Goal: Task Accomplishment & Management: Use online tool/utility

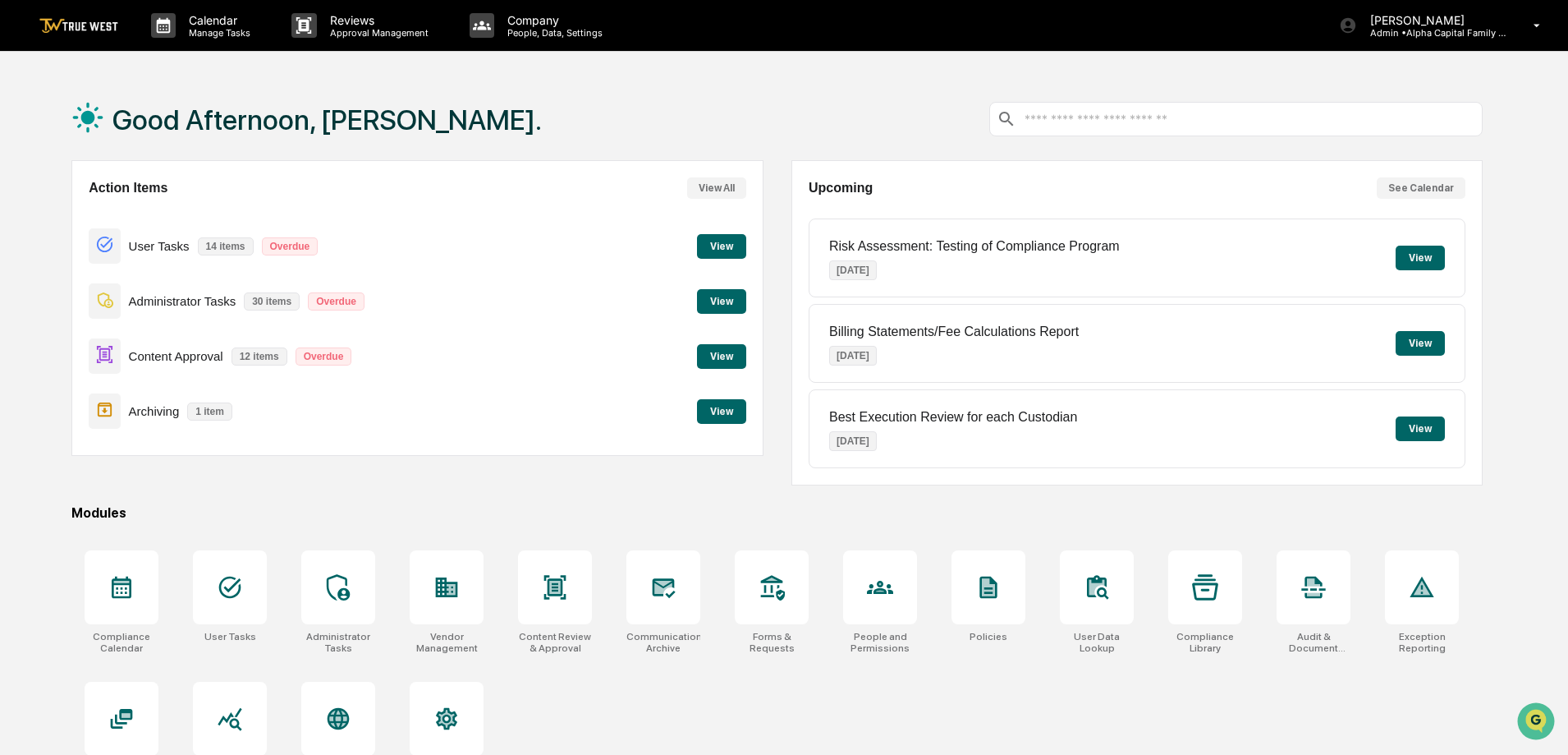
click at [420, 144] on div "Good Afternoon, [PERSON_NAME]." at bounding box center [776, 119] width 1411 height 82
click at [709, 410] on button "View" at bounding box center [721, 411] width 49 height 25
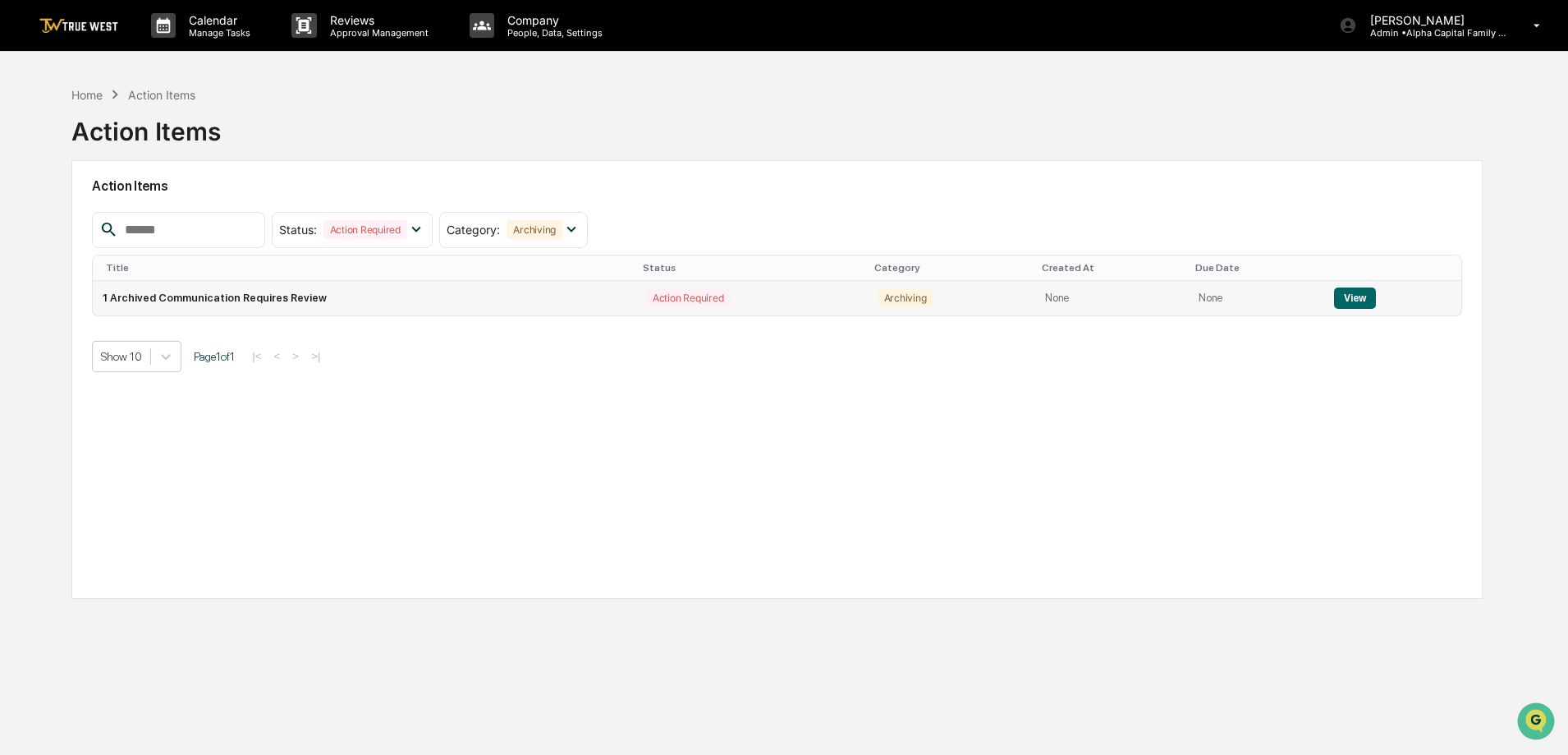
click at [344, 294] on td "1 Archived Communication Requires Review" at bounding box center [364, 298] width 543 height 35
click at [1352, 303] on button "View" at bounding box center [1354, 298] width 42 height 21
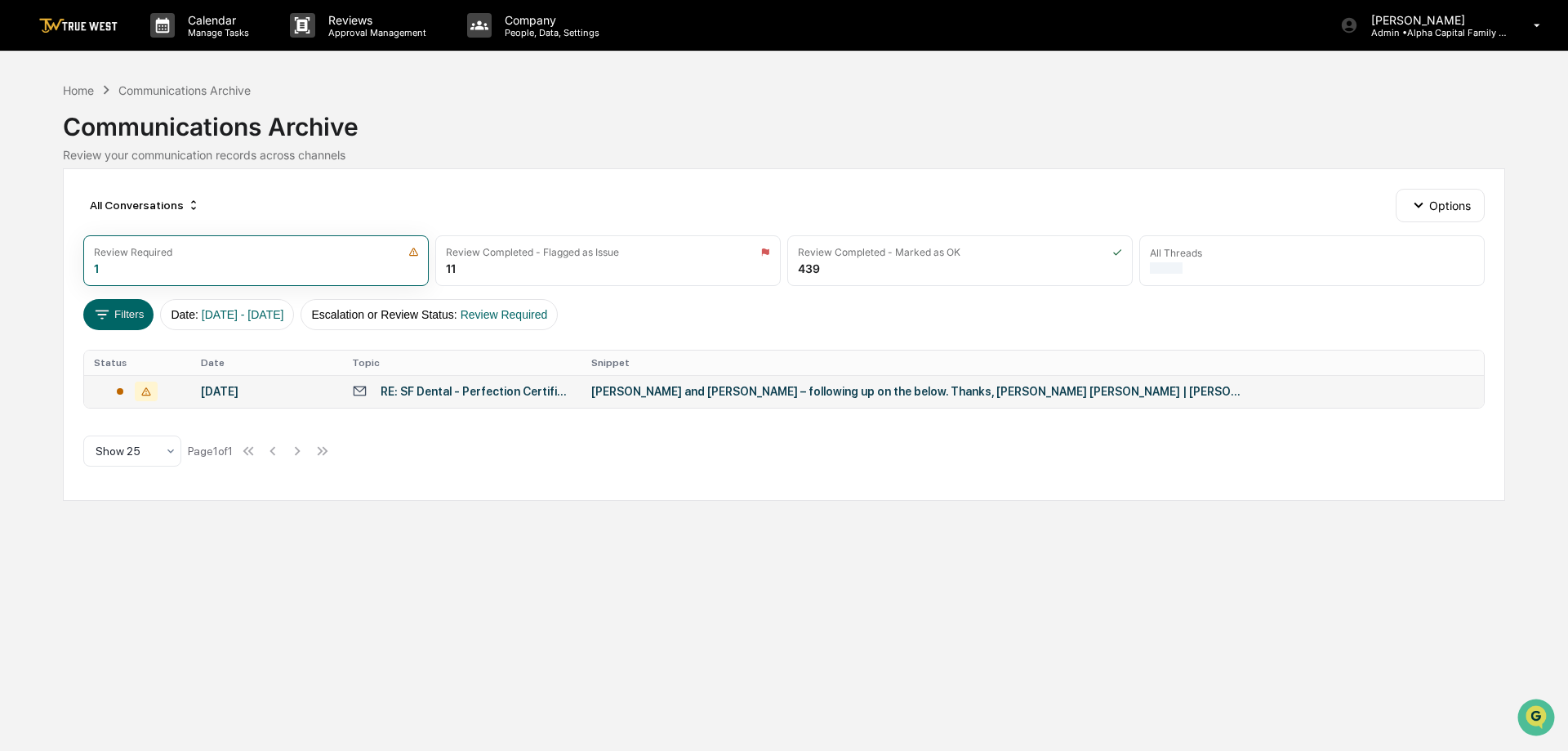
click at [812, 392] on div "[PERSON_NAME] and [PERSON_NAME] – following up on the below. Thanks, [PERSON_NA…" at bounding box center [918, 391] width 654 height 13
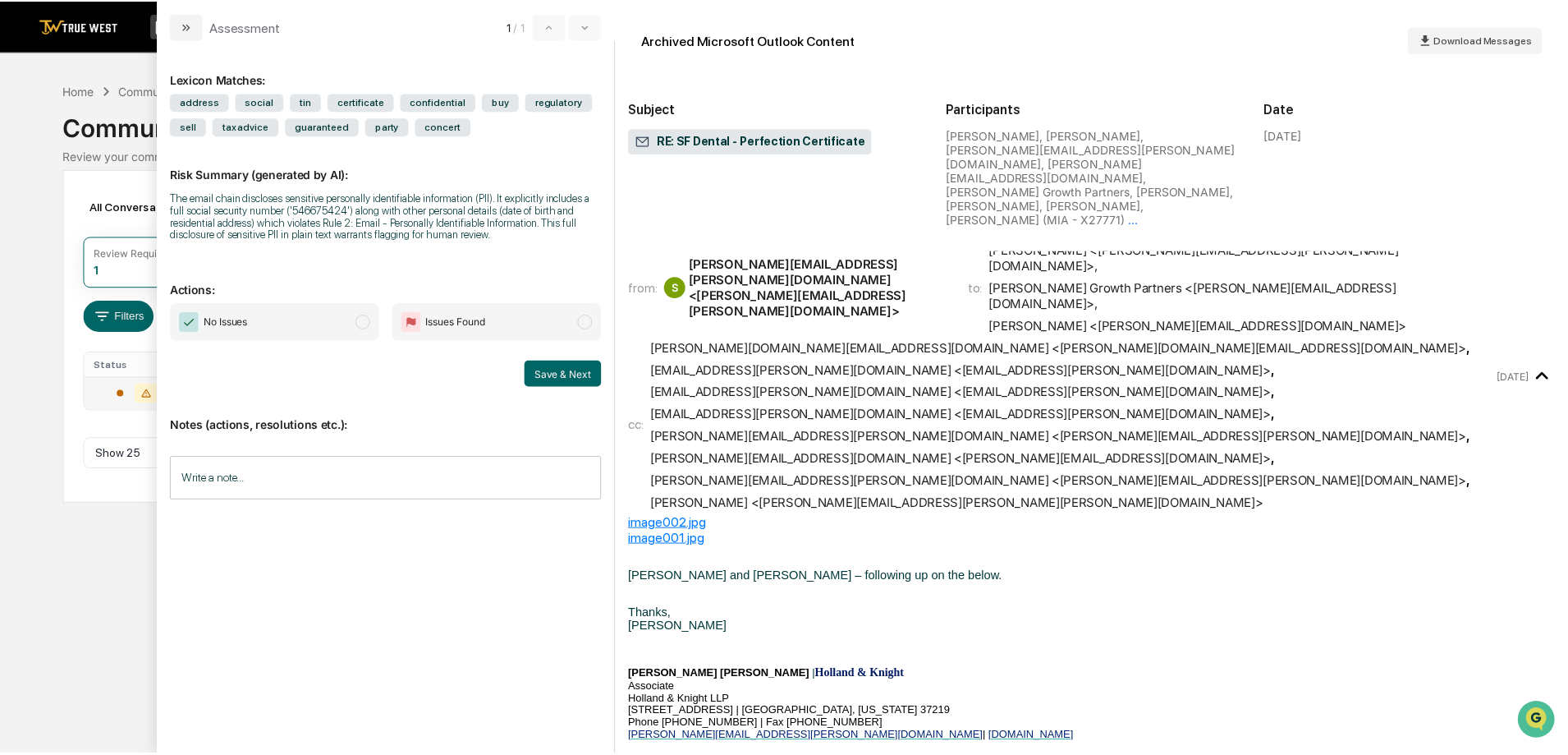
scroll to position [1149, 0]
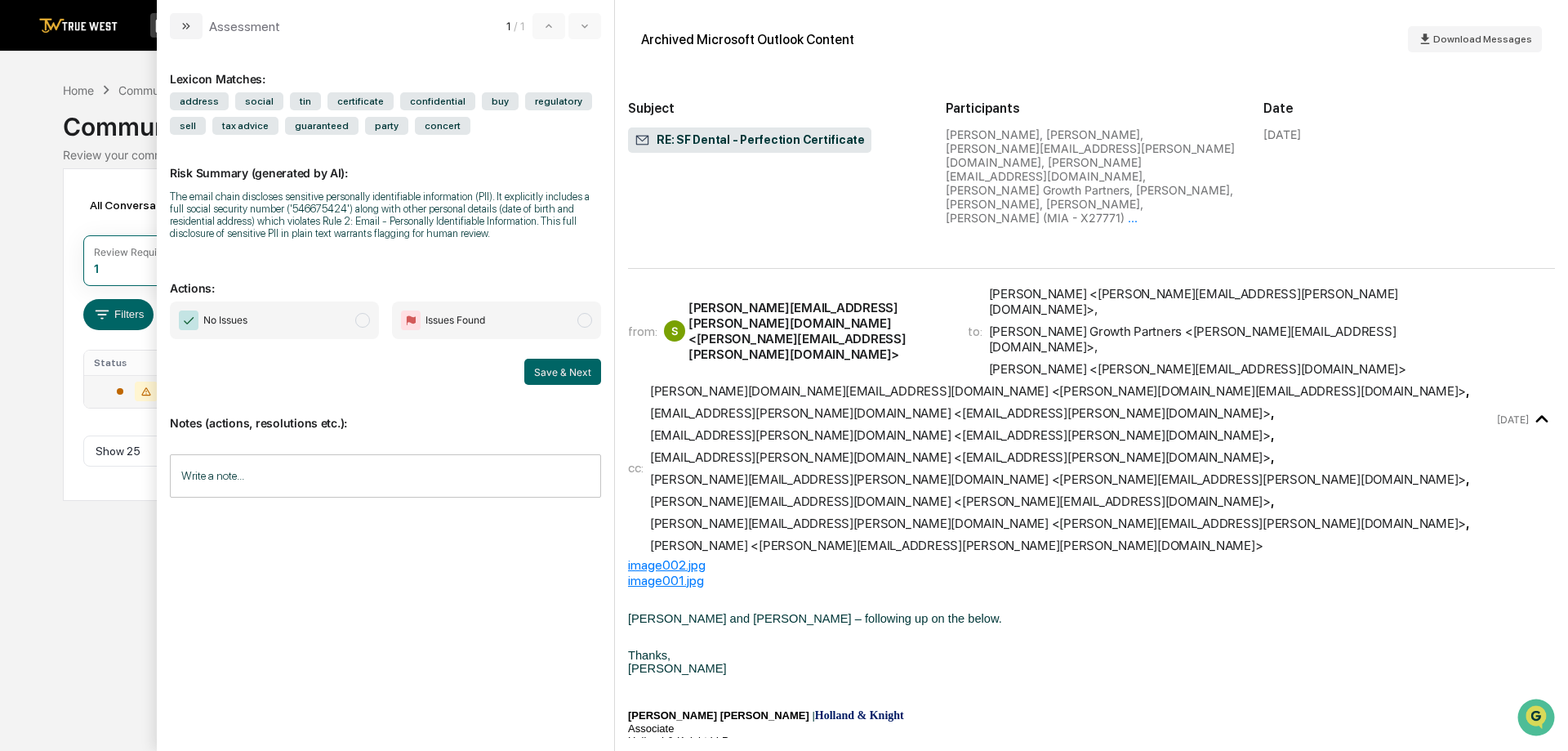
drag, startPoint x: 426, startPoint y: 322, endPoint x: 469, endPoint y: 391, distance: 81.3
click at [426, 322] on span "Issues Found" at bounding box center [455, 320] width 59 height 16
click at [579, 370] on button "Save & Next" at bounding box center [562, 372] width 77 height 27
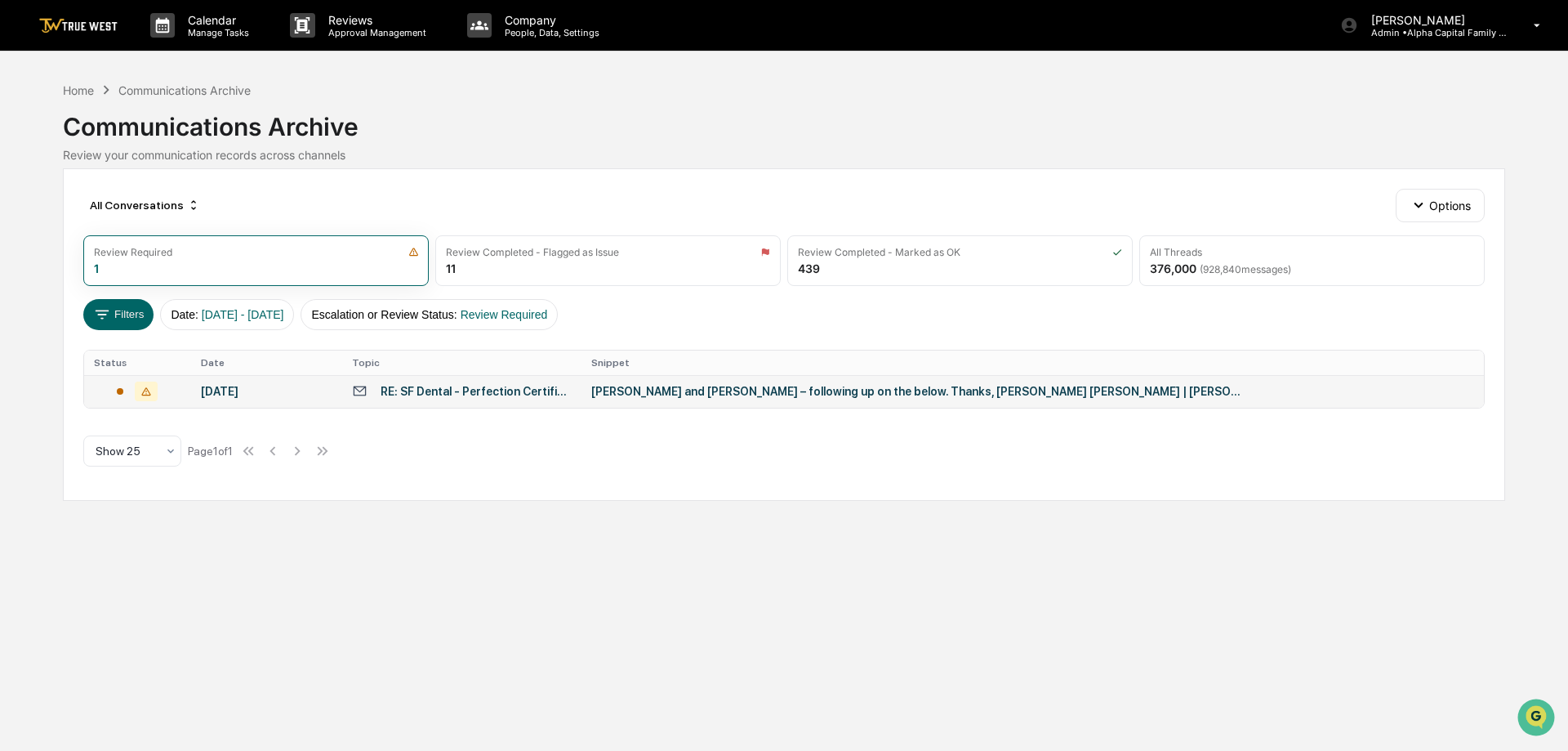
click at [550, 171] on div "All Conversations Options Review Required 1 Review Completed - Flagged as Issue…" at bounding box center [784, 334] width 1443 height 332
click at [64, 24] on img at bounding box center [78, 26] width 79 height 16
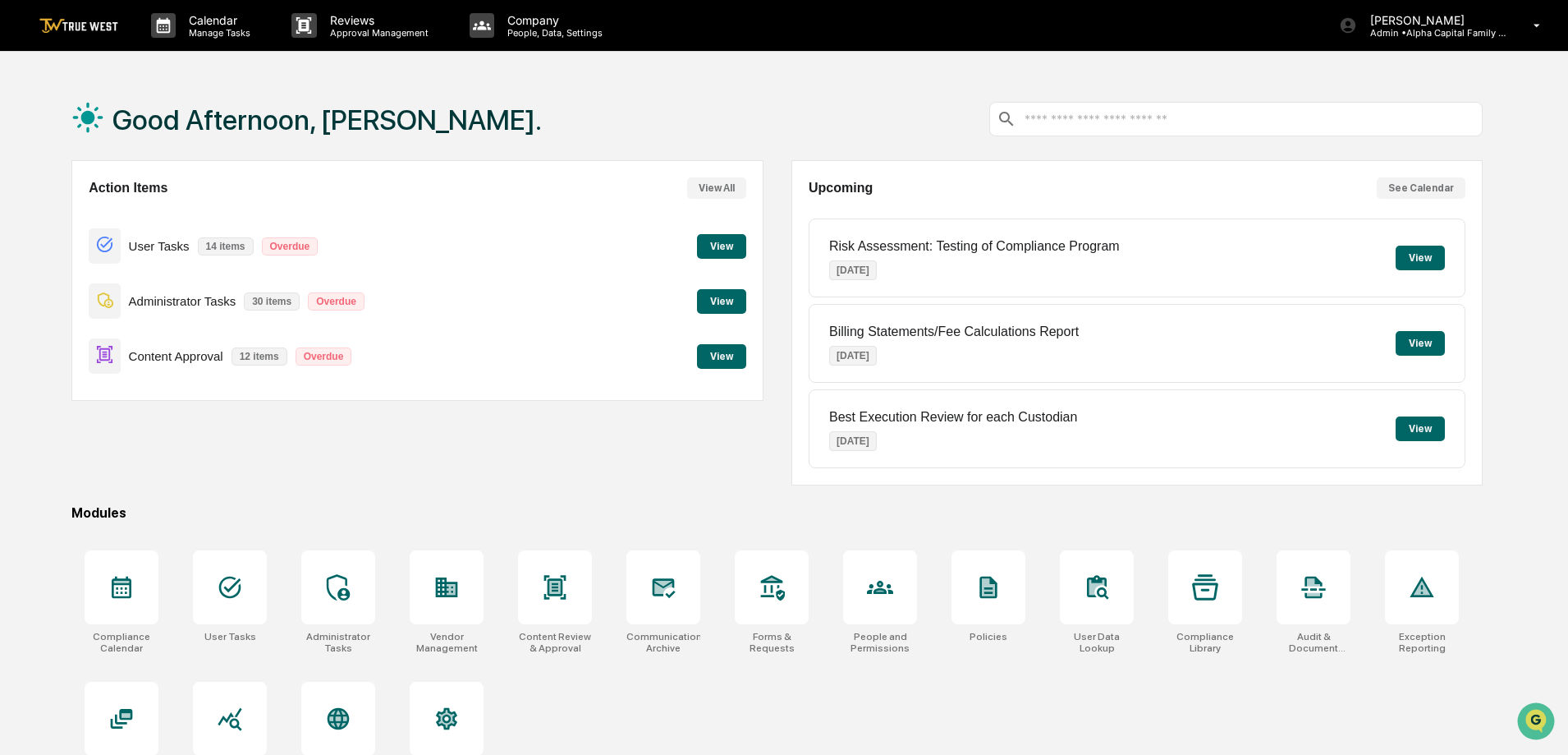
click at [942, 90] on div "Good Afternoon, [PERSON_NAME]." at bounding box center [776, 119] width 1411 height 82
click at [1442, 24] on p "[PERSON_NAME]" at bounding box center [1433, 20] width 153 height 14
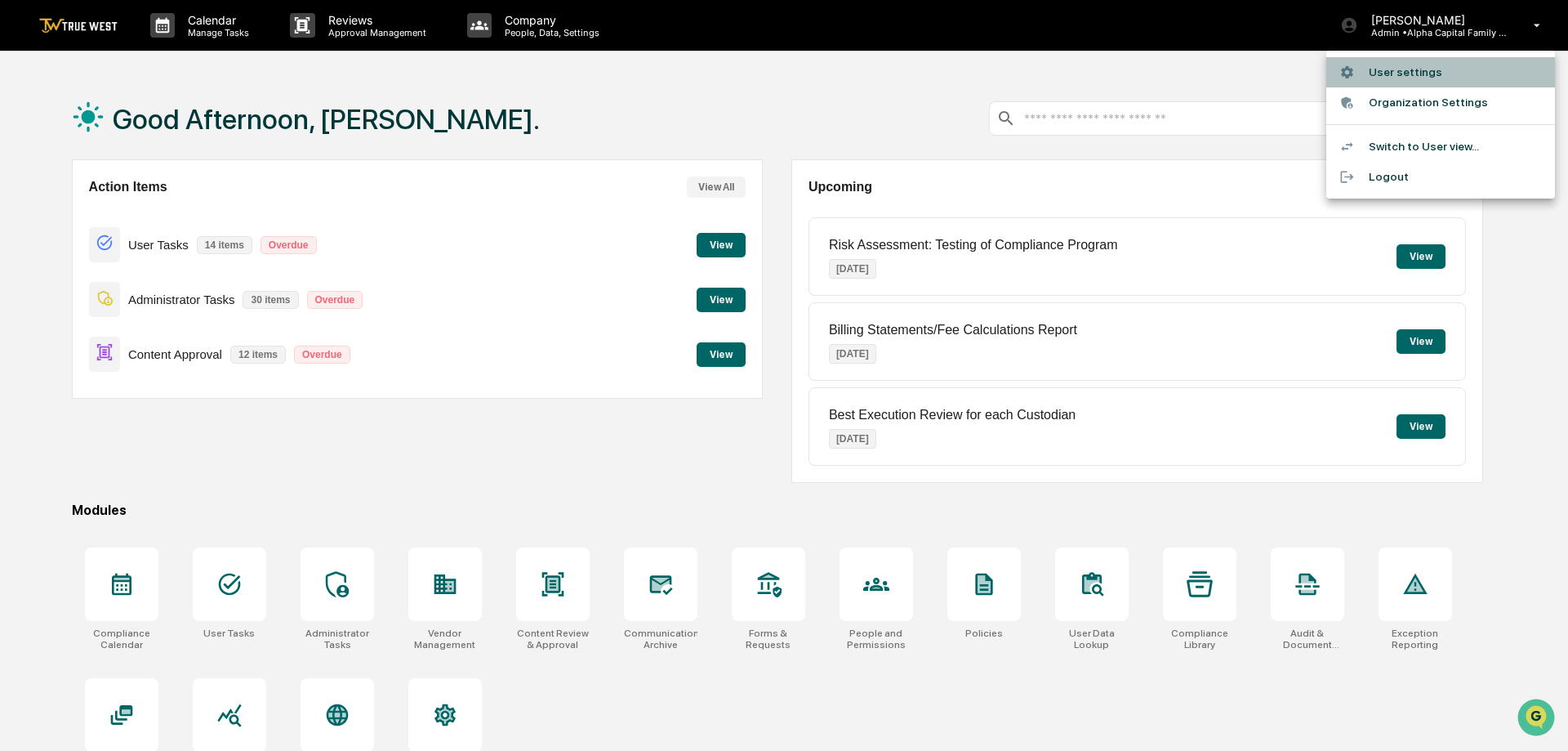
click at [1407, 70] on li "User settings" at bounding box center [1440, 72] width 229 height 30
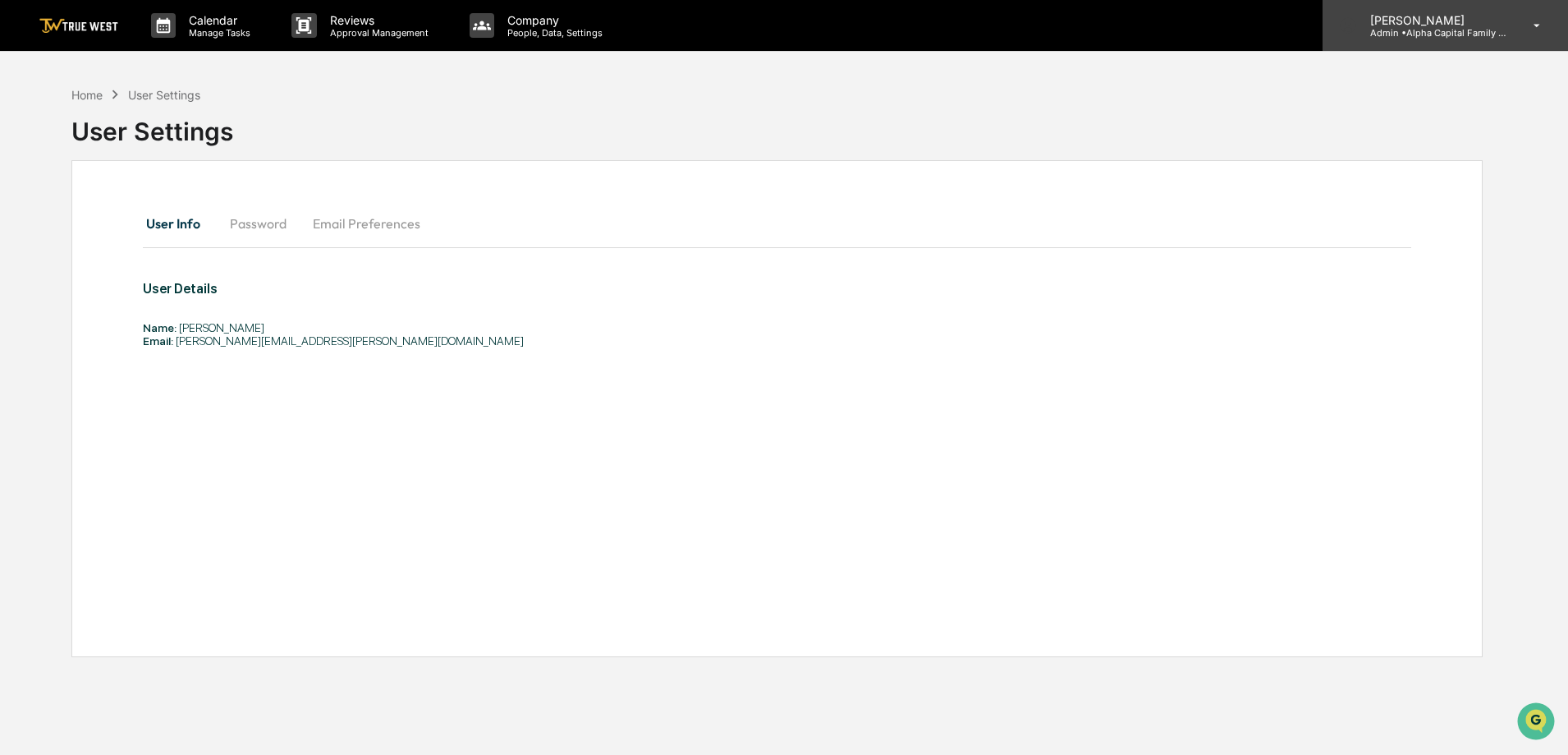
click at [1450, 34] on p "Admin • Alpha Capital Family Office" at bounding box center [1433, 33] width 153 height 12
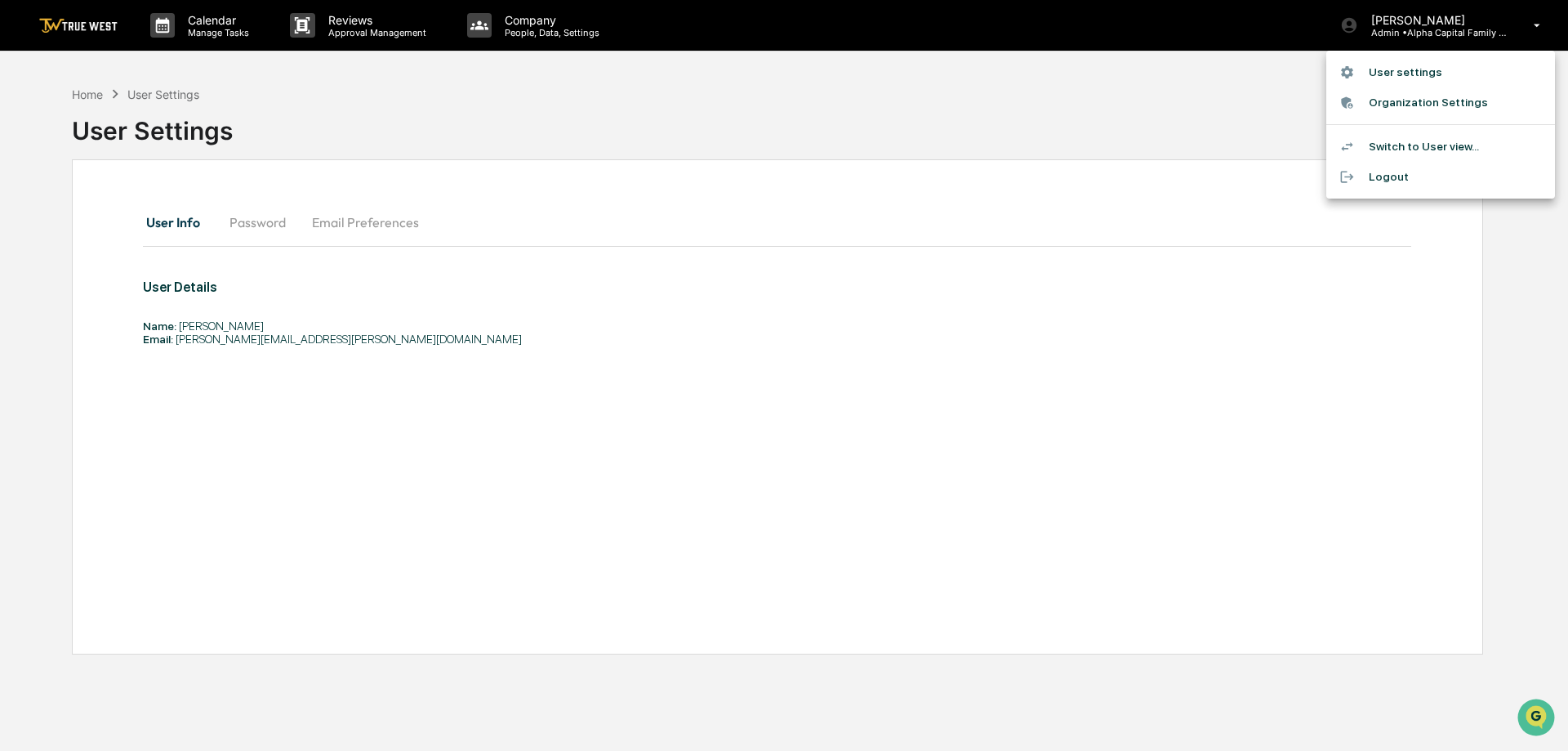
click at [1382, 146] on li "Switch to User view..." at bounding box center [1440, 147] width 229 height 30
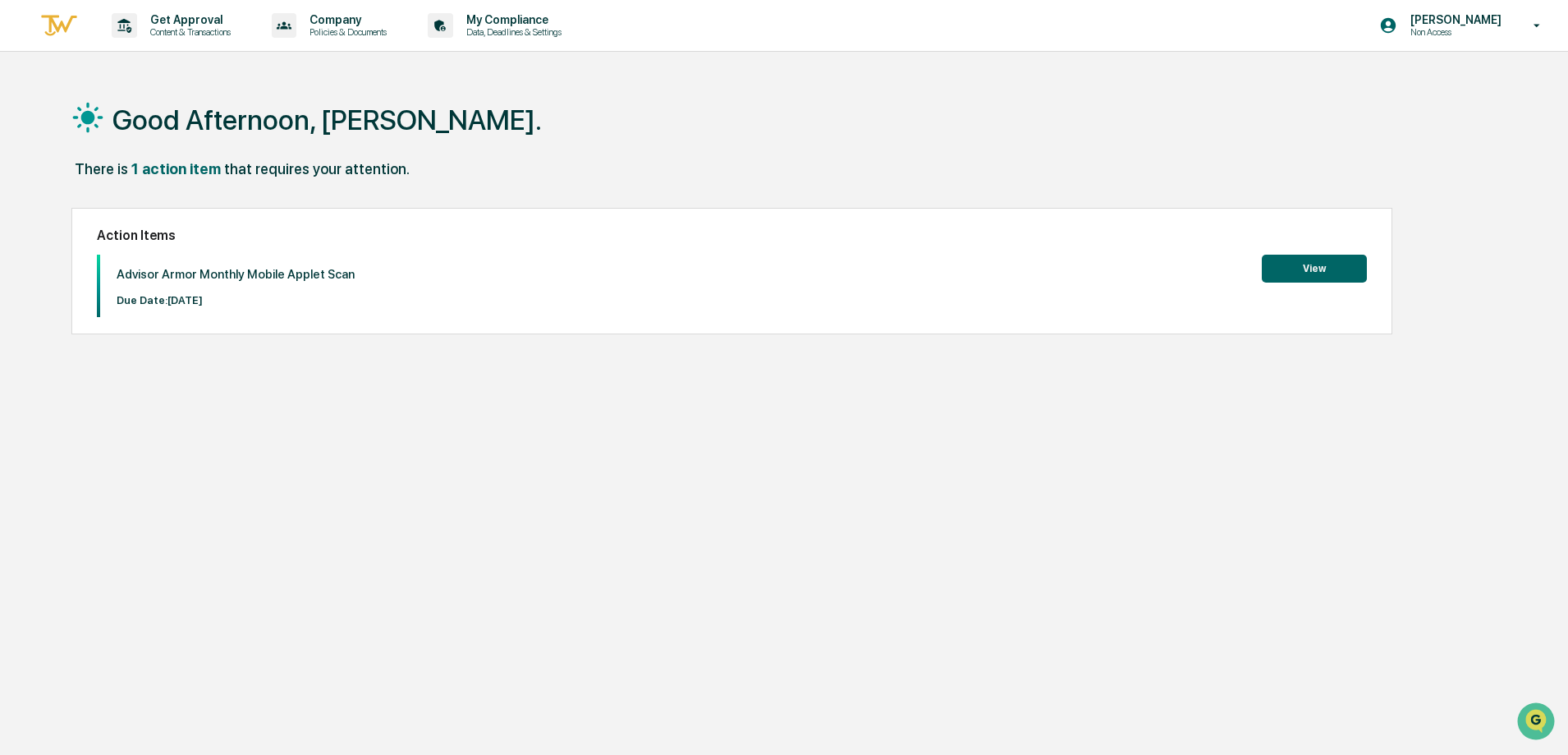
click at [1309, 266] on button "View" at bounding box center [1314, 268] width 105 height 28
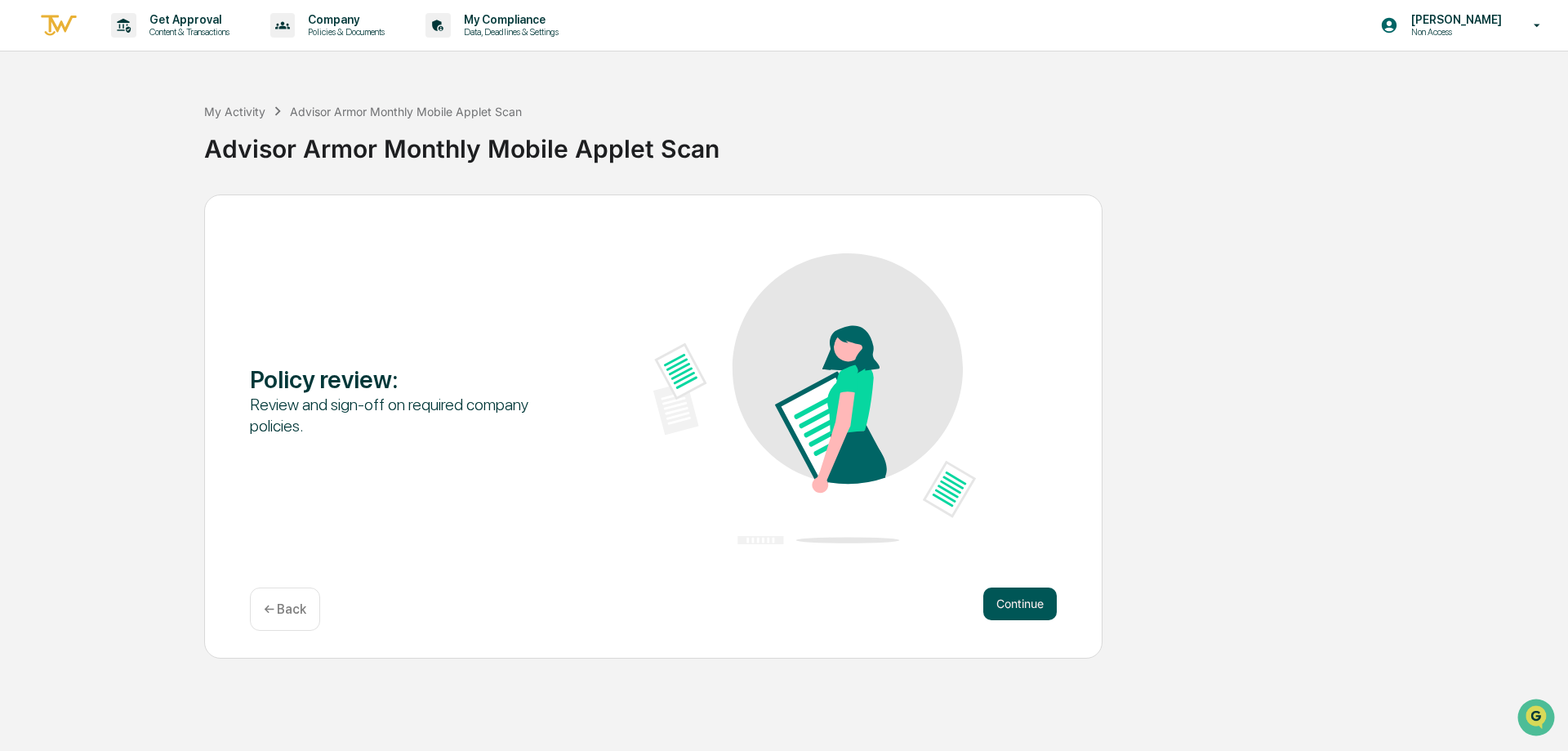
click at [1013, 606] on button "Continue" at bounding box center [1019, 603] width 73 height 33
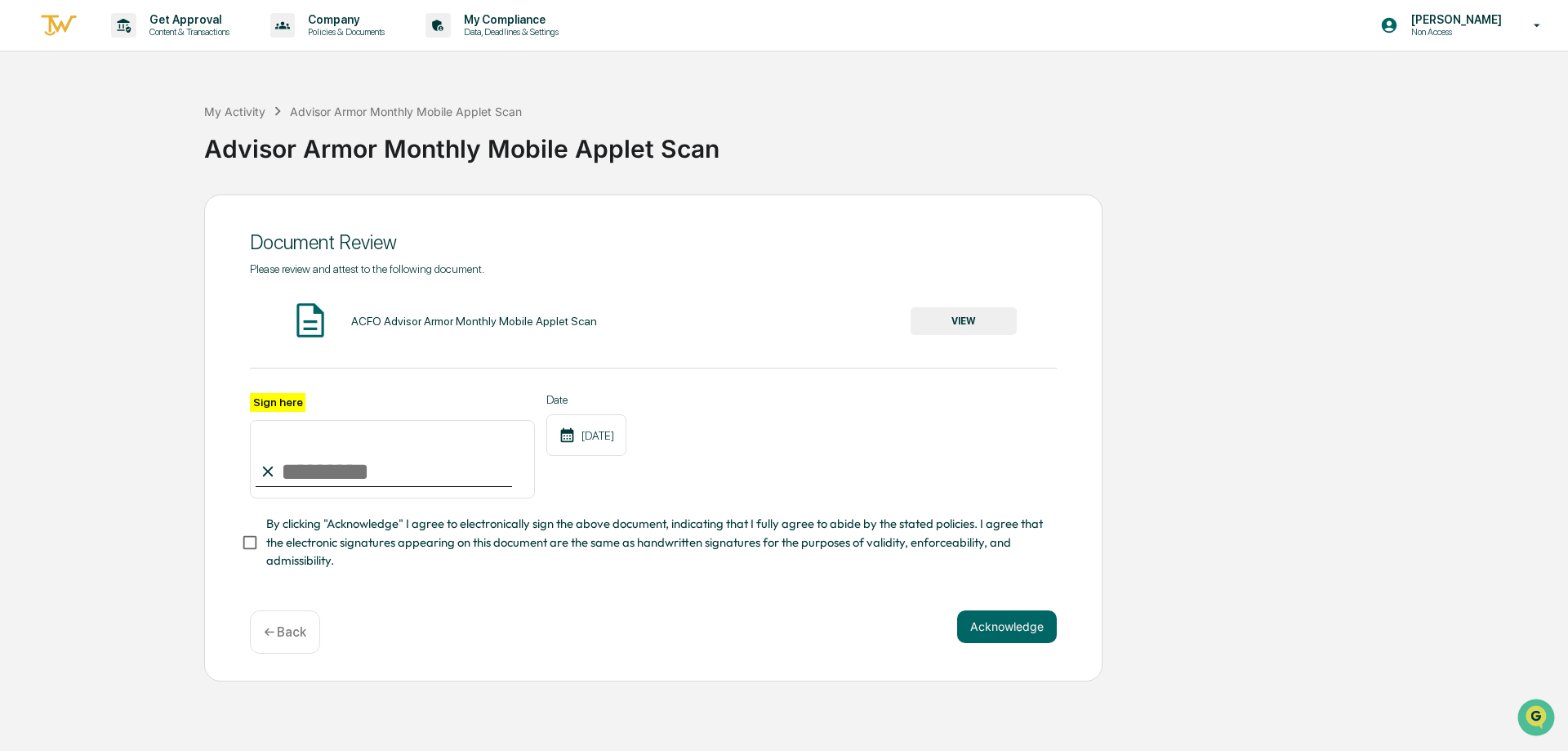
click at [963, 317] on button "VIEW" at bounding box center [964, 321] width 106 height 27
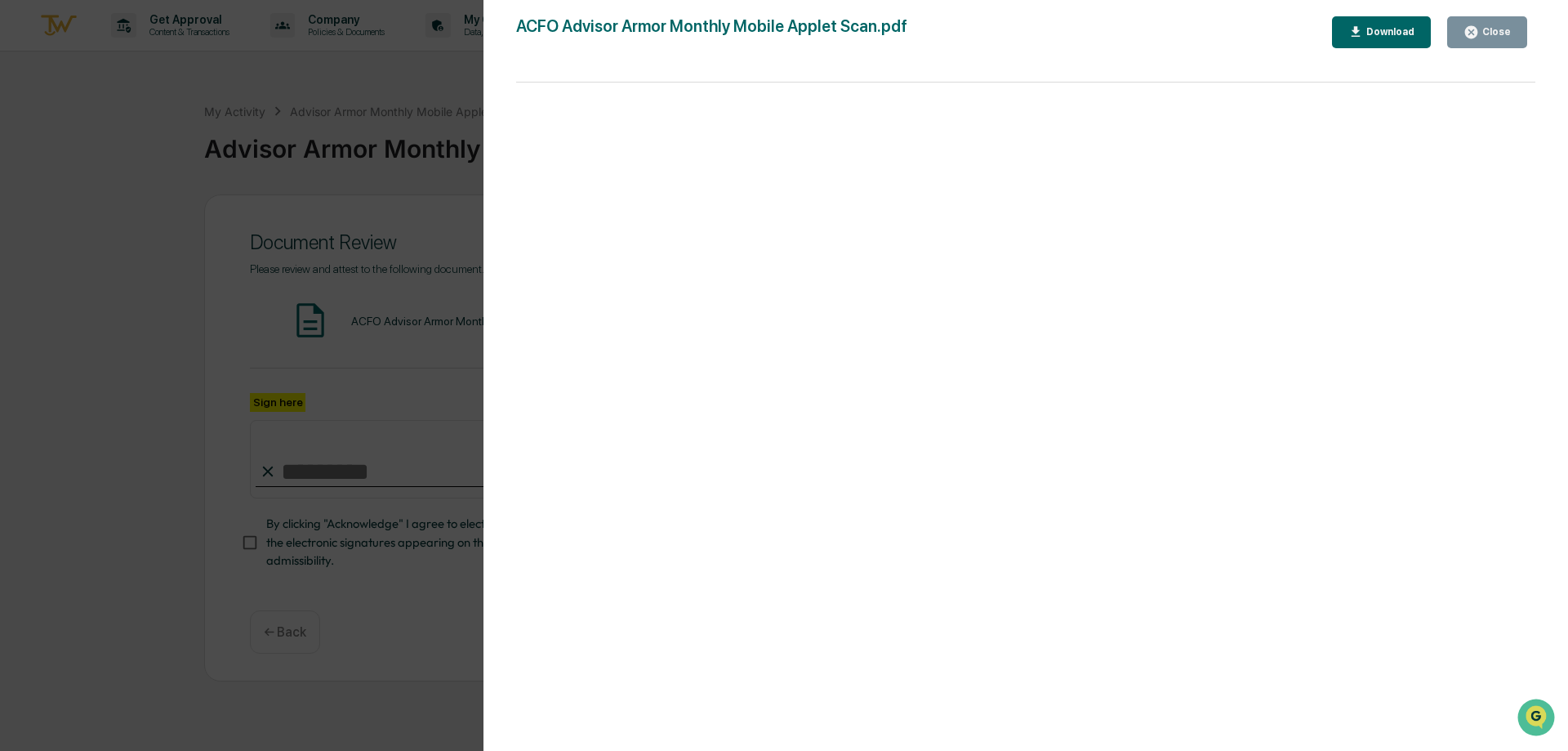
click at [1513, 29] on button "Close" at bounding box center [1487, 32] width 80 height 32
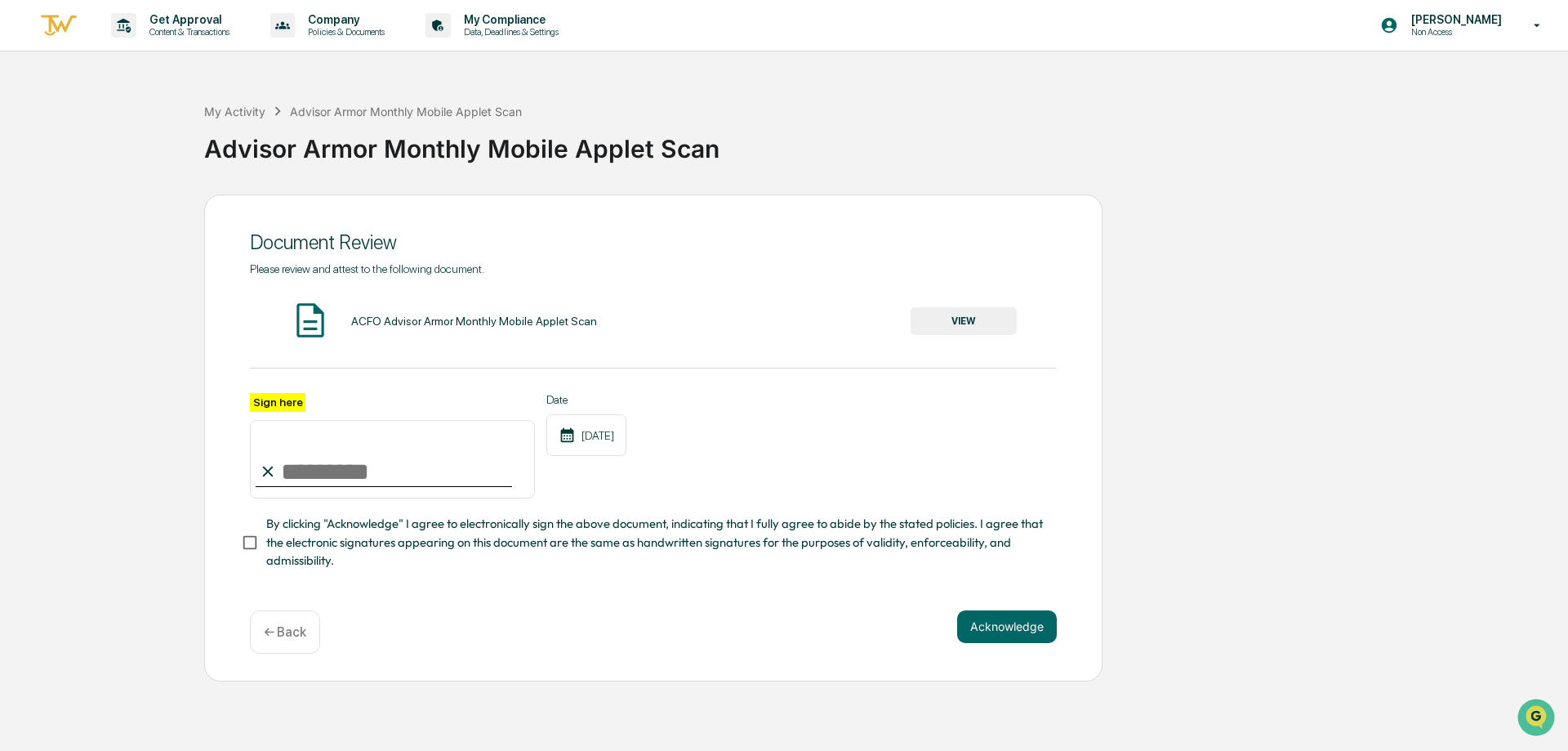
click at [383, 480] on input "Sign here" at bounding box center [392, 459] width 285 height 79
type input "**********"
click at [1018, 628] on button "Acknowledge" at bounding box center [1006, 626] width 100 height 33
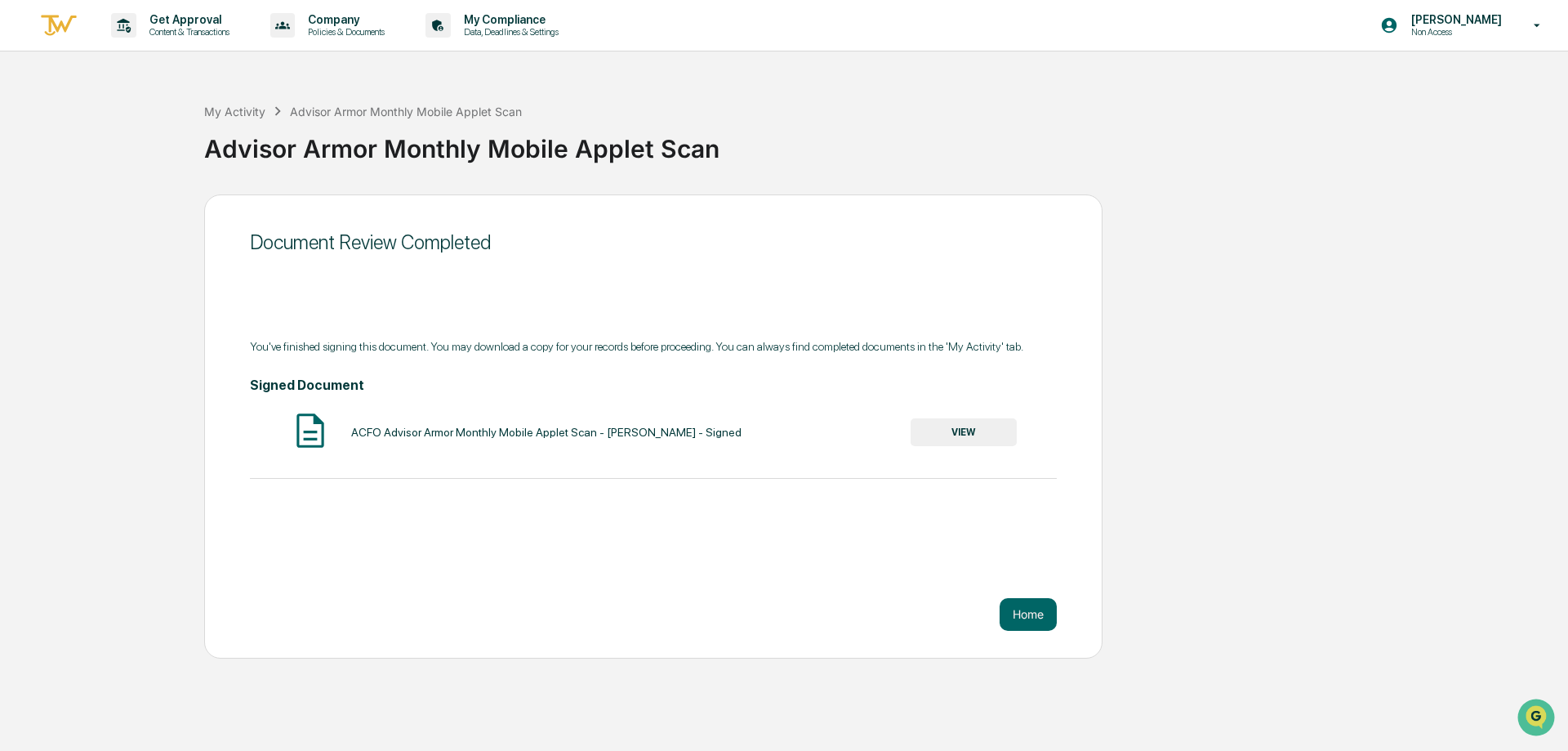
click at [65, 25] on img at bounding box center [58, 26] width 39 height 27
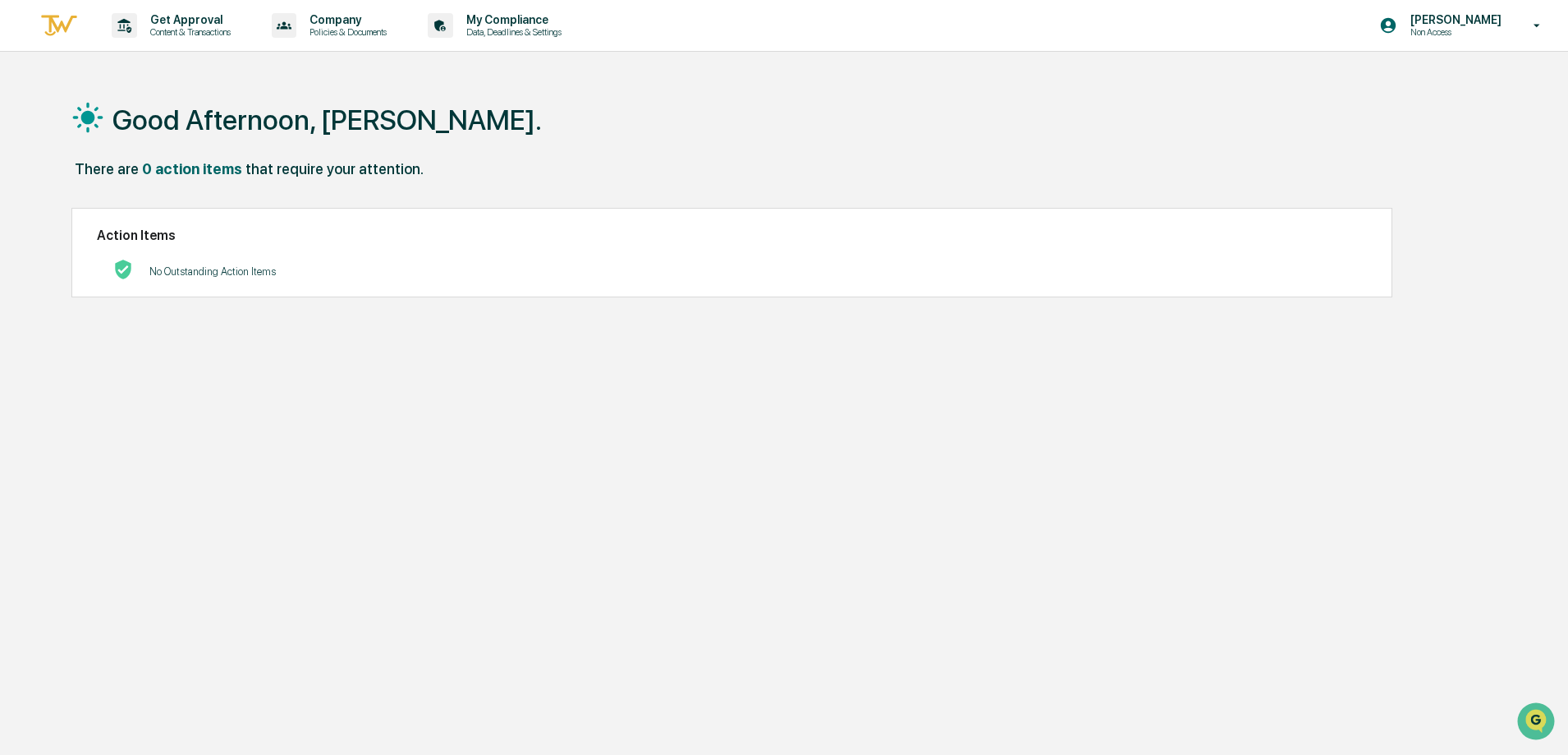
click at [685, 147] on div "Good Afternoon, [PERSON_NAME]." at bounding box center [776, 119] width 1411 height 82
click at [1451, 28] on p "Non Access" at bounding box center [1453, 32] width 113 height 12
click at [1437, 82] on li "Switch to Admin view..." at bounding box center [1447, 83] width 230 height 30
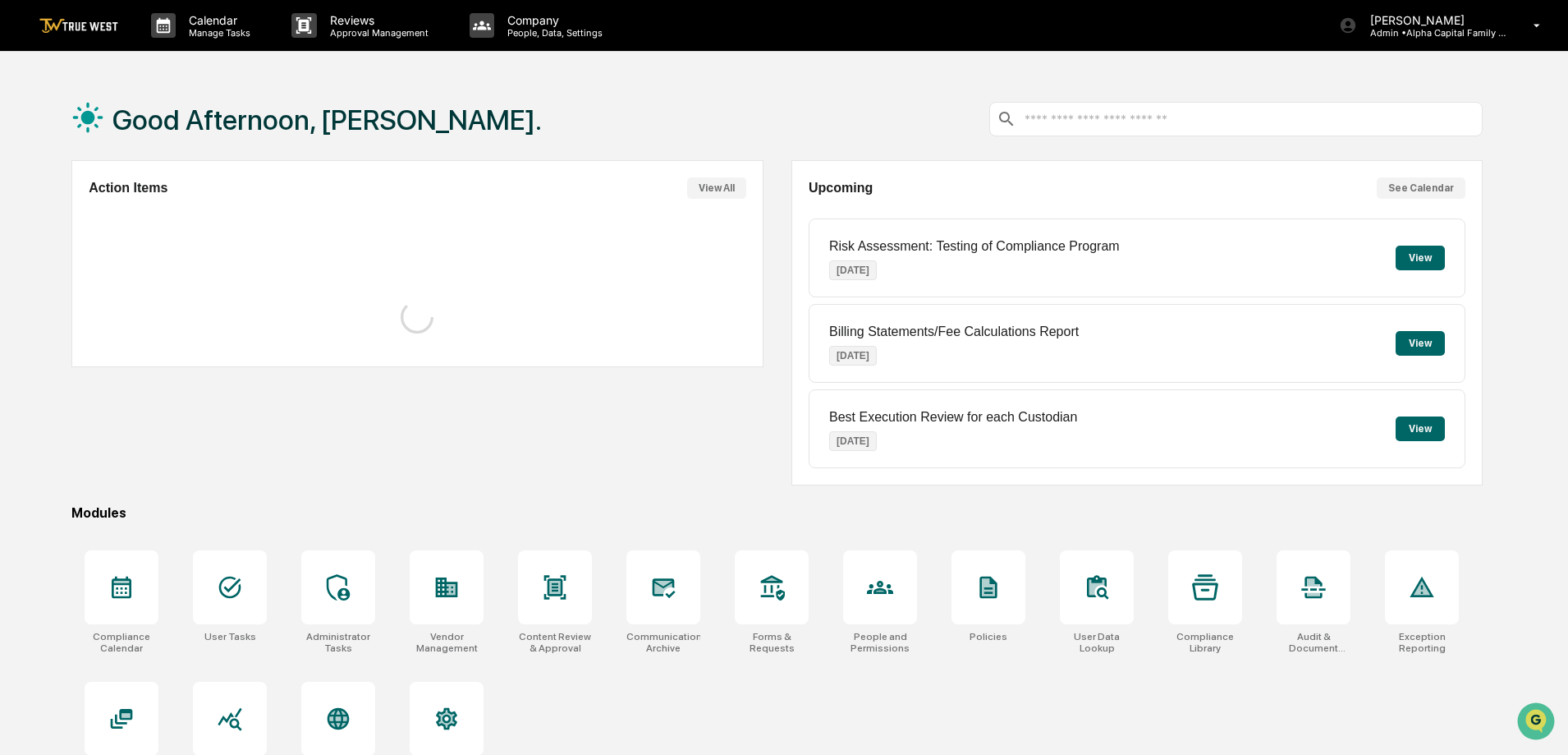
click at [481, 79] on div "Good Afternoon, [PERSON_NAME]." at bounding box center [776, 119] width 1411 height 82
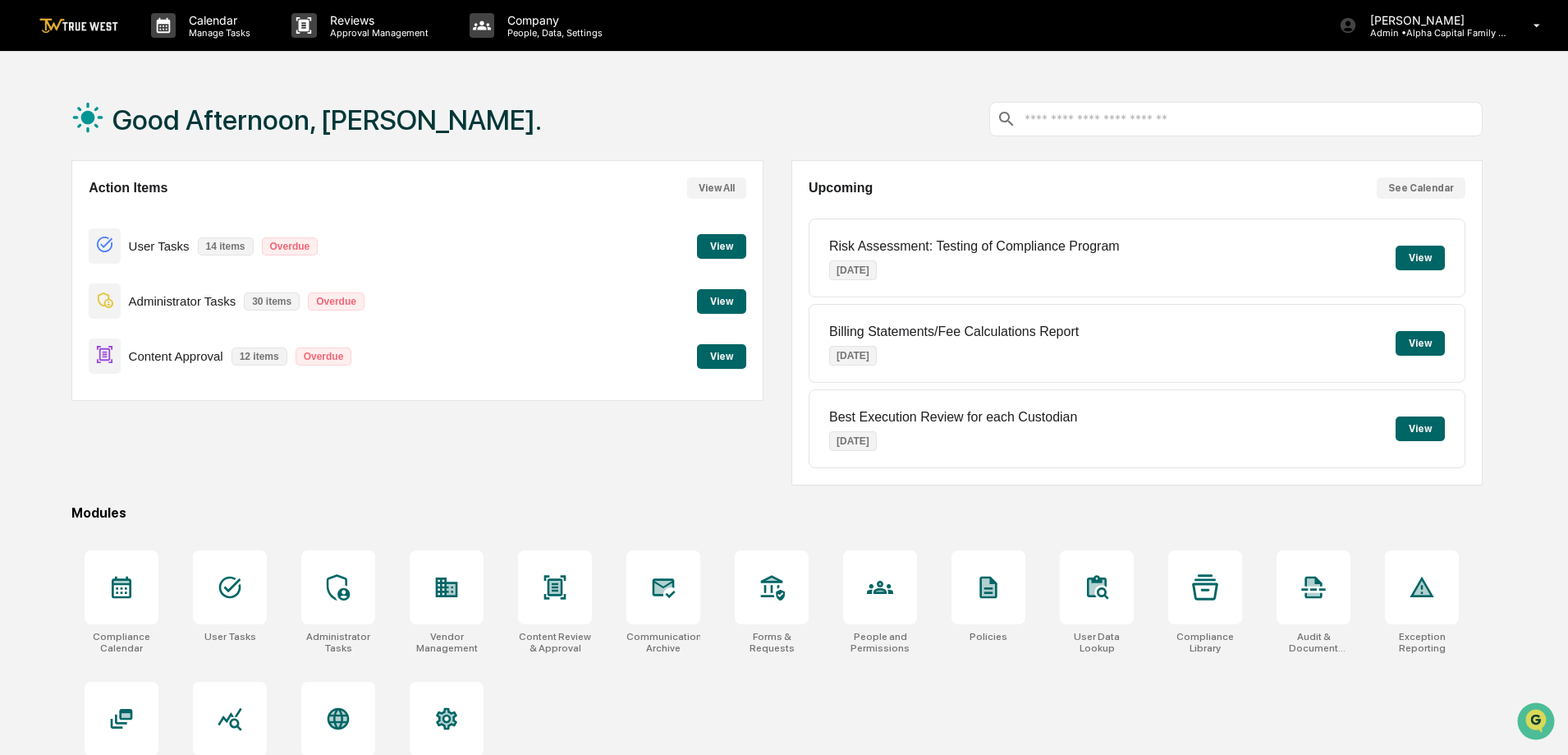
click at [293, 451] on div "Action Items View All User Tasks 14 items Overdue View Administrator Tasks 30 i…" at bounding box center [416, 322] width 691 height 325
click at [494, 125] on div "Good Afternoon, [PERSON_NAME]." at bounding box center [776, 119] width 1411 height 82
